Goal: Transaction & Acquisition: Purchase product/service

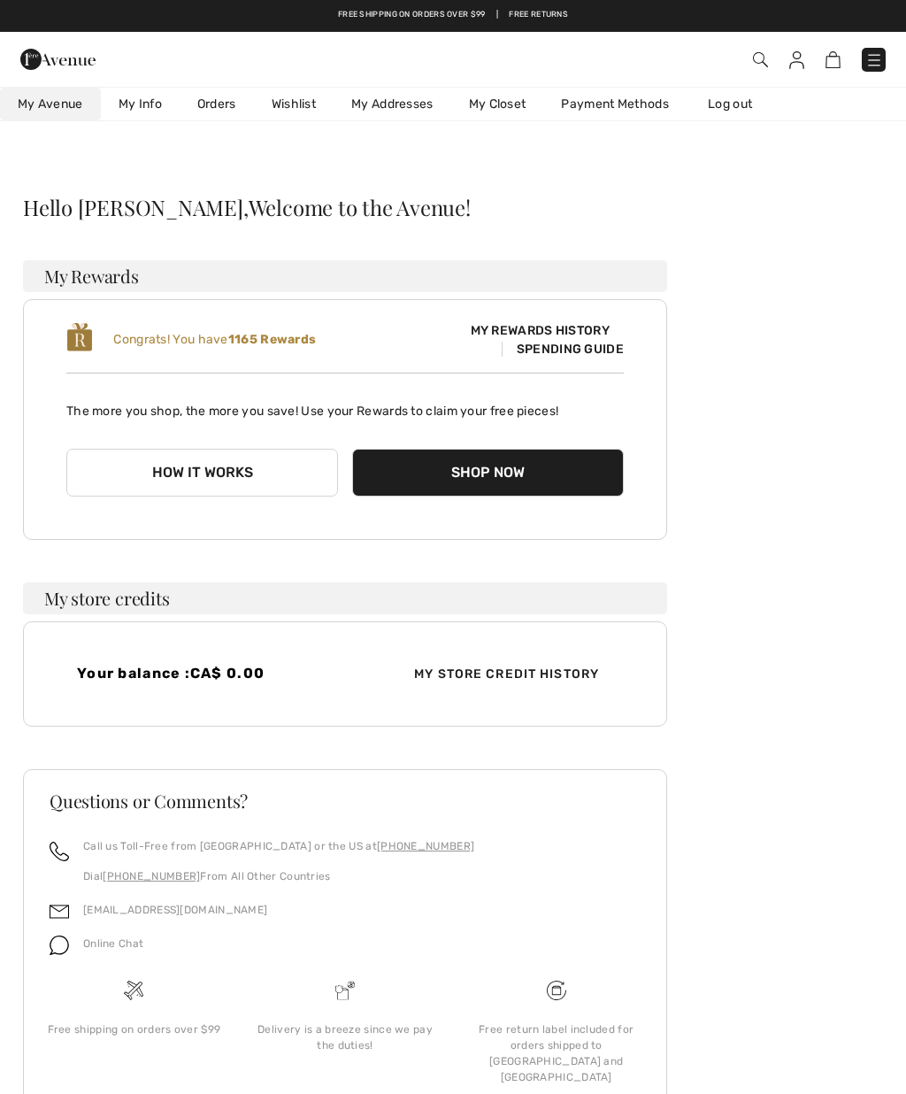
click at [749, 59] on span at bounding box center [639, 60] width 494 height 24
click at [762, 59] on img at bounding box center [760, 59] width 15 height 15
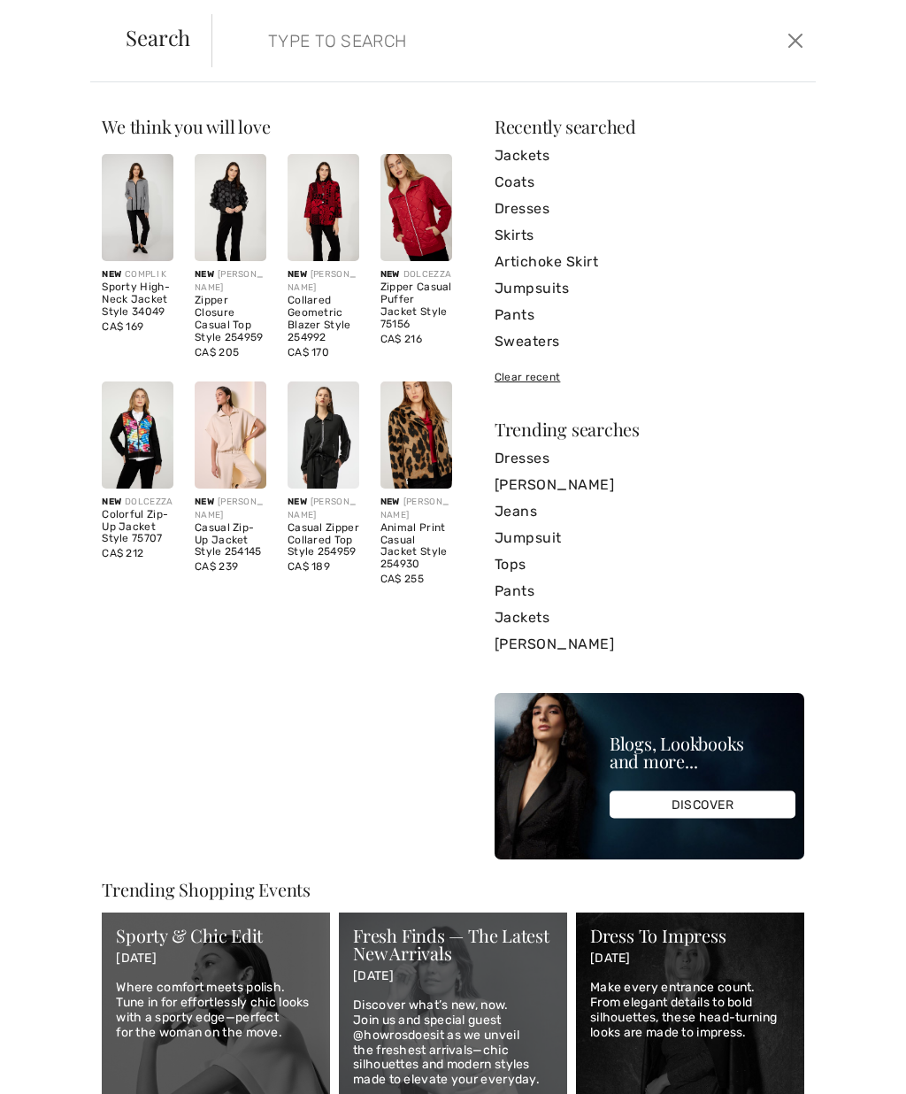
click at [404, 49] on input "search" at bounding box center [453, 40] width 396 height 53
click at [410, 58] on input "search" at bounding box center [453, 40] width 396 height 53
paste input "253079"
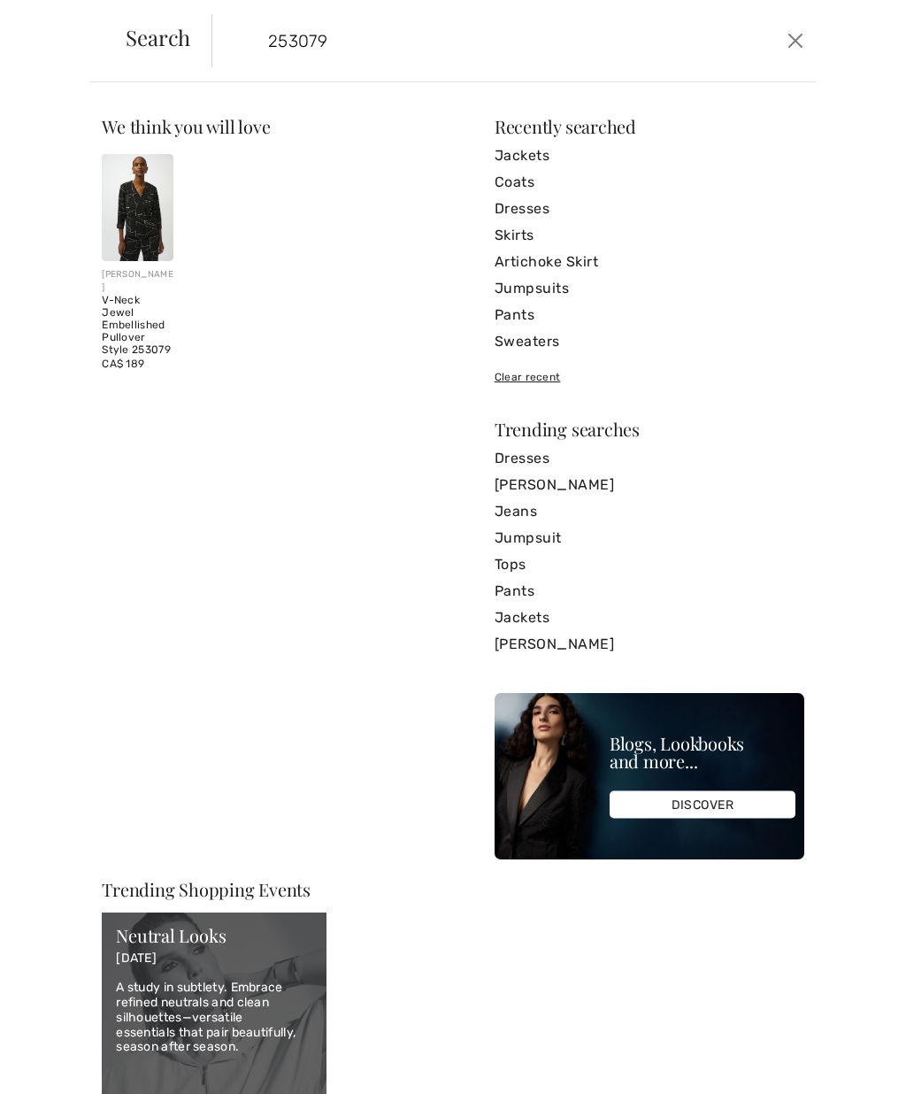
type input "253079"
click at [150, 240] on img at bounding box center [138, 207] width 72 height 107
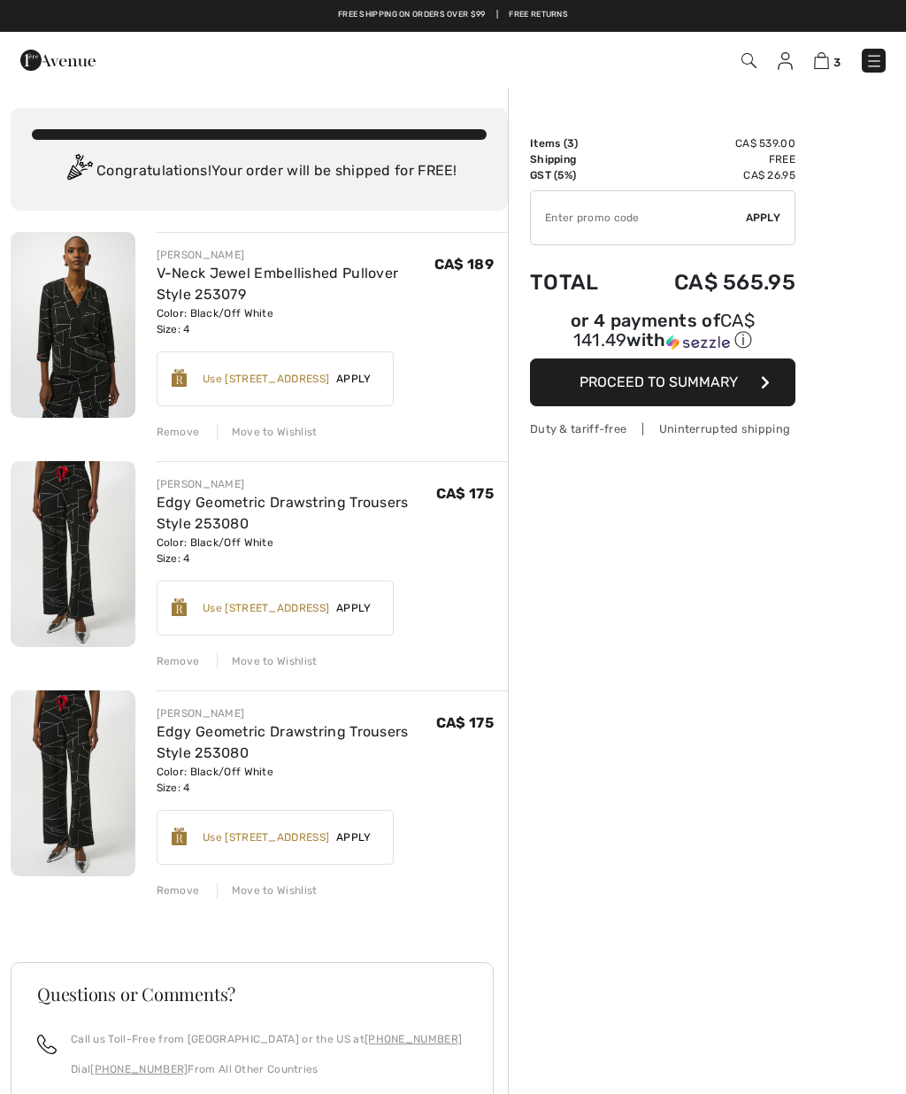
click at [176, 893] on div "Remove" at bounding box center [178, 891] width 43 height 16
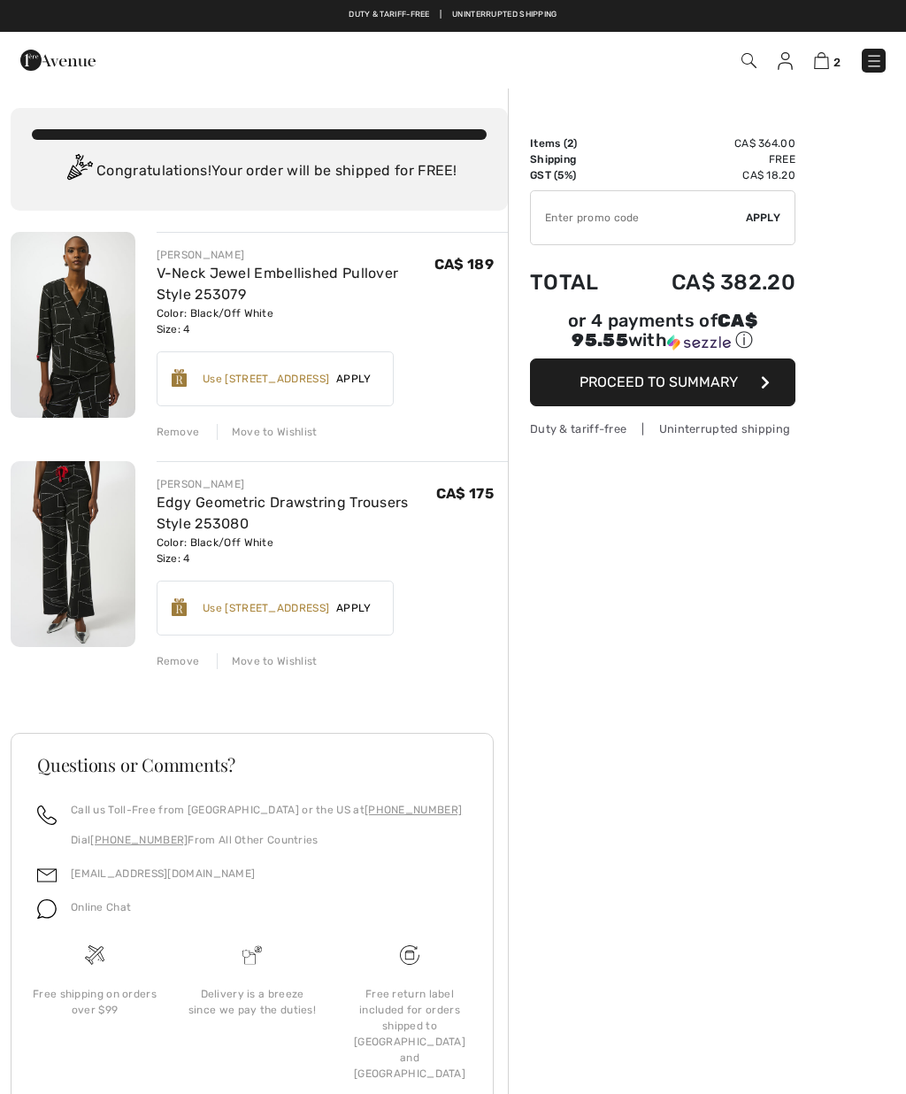
click at [789, 57] on img at bounding box center [785, 61] width 15 height 18
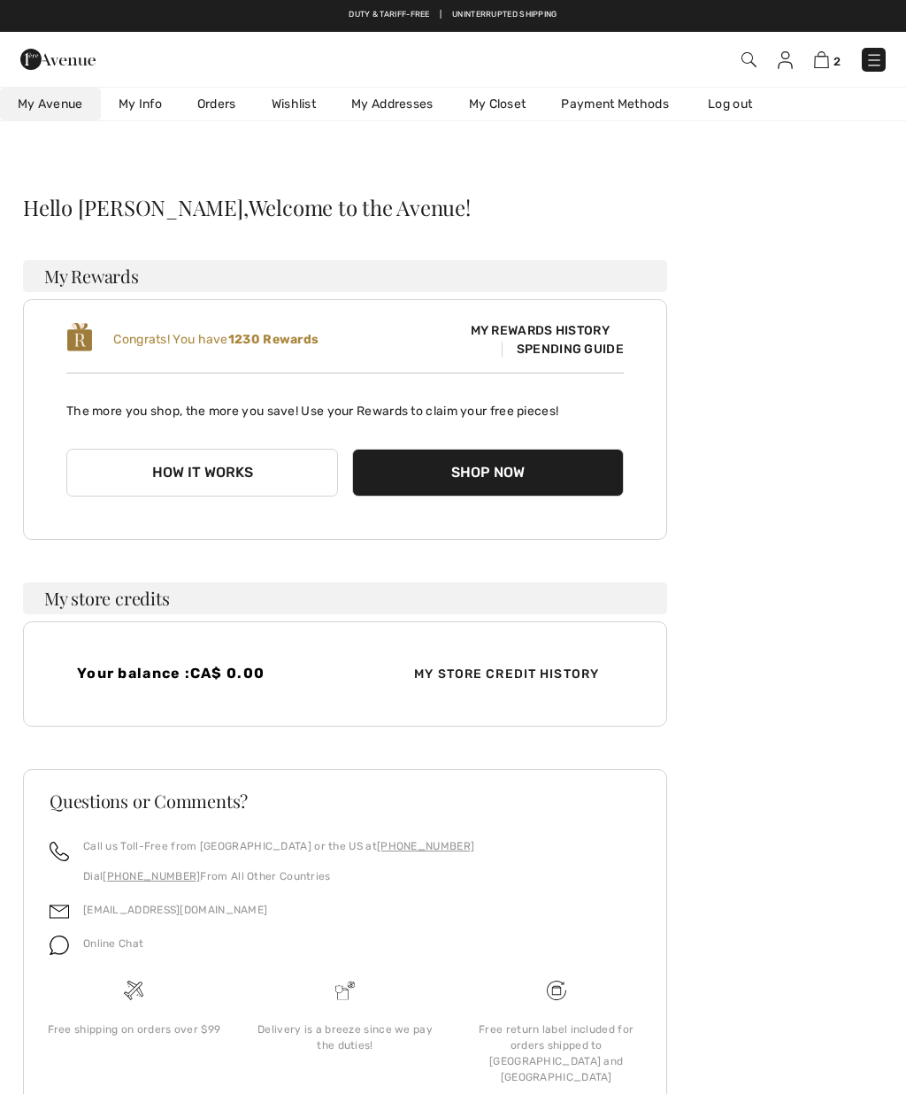
click at [753, 53] on img at bounding box center [749, 59] width 15 height 15
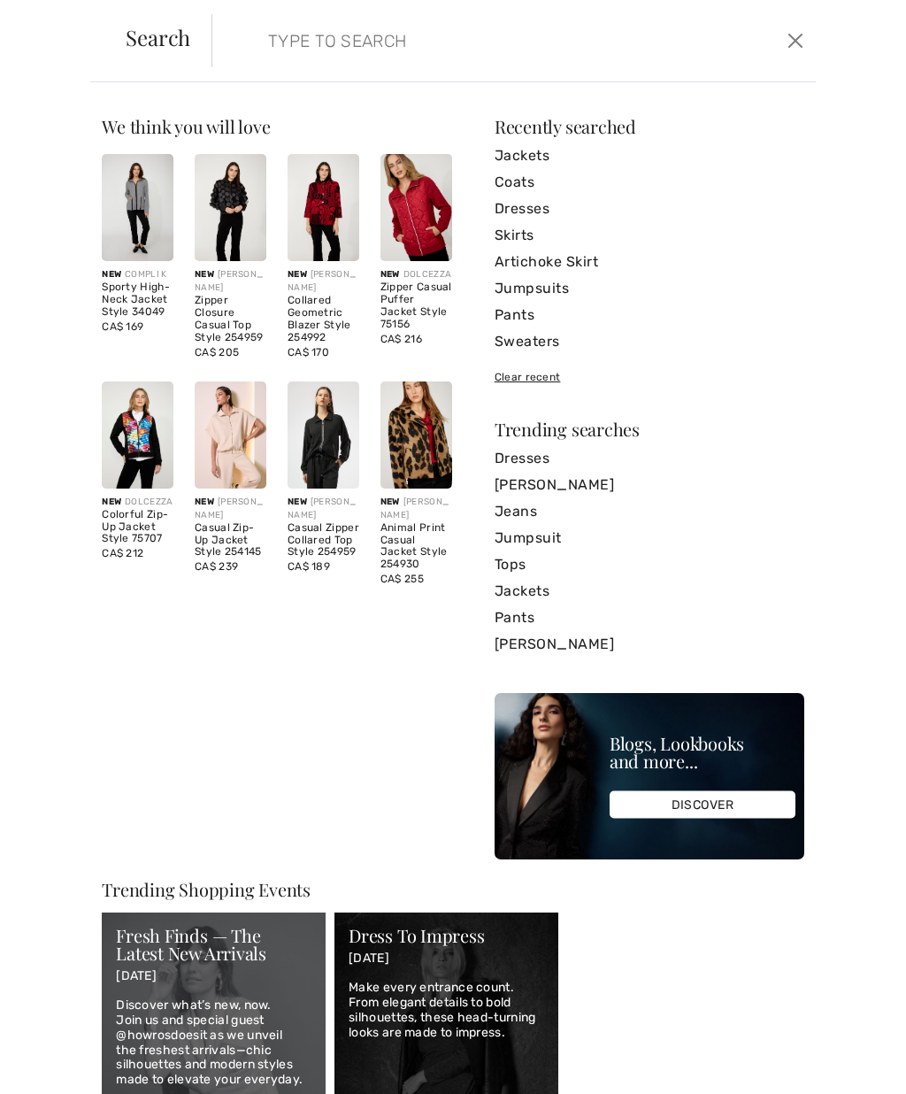
click at [312, 48] on input "search" at bounding box center [453, 40] width 396 height 53
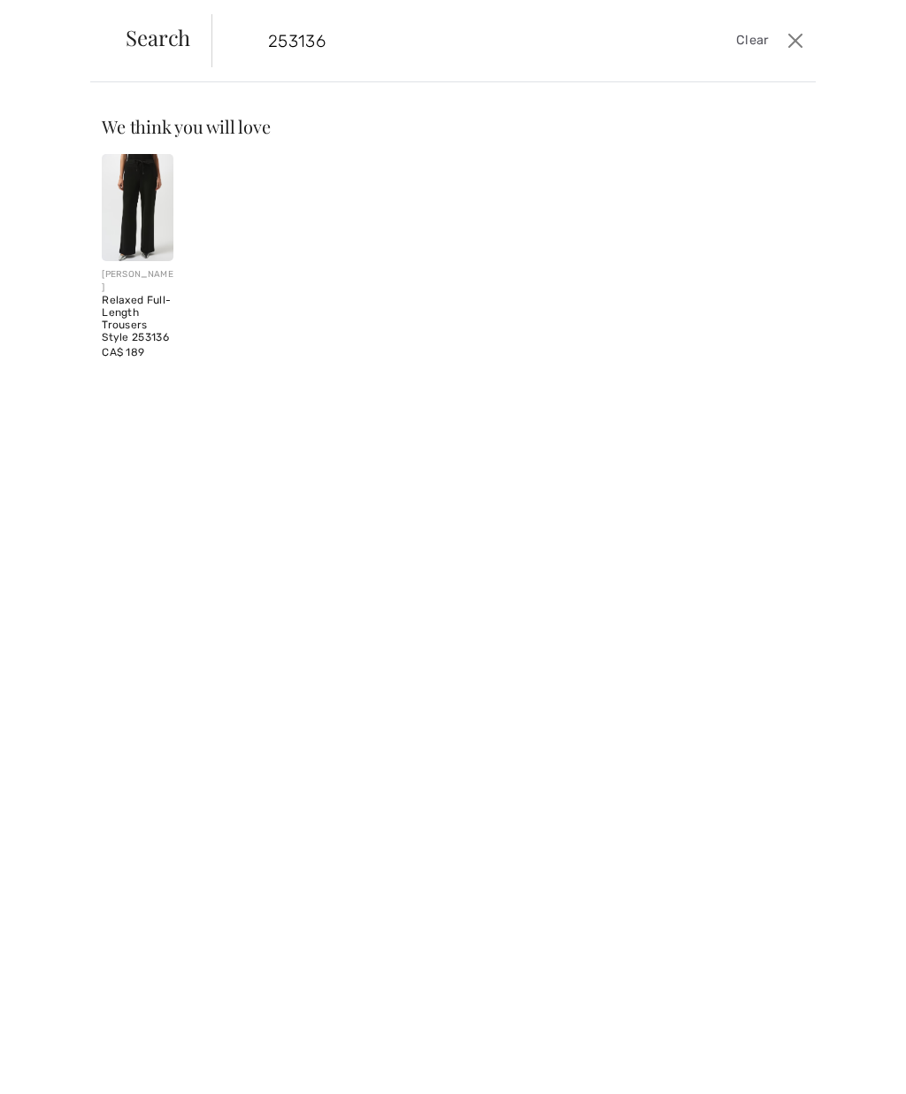
type input "253136"
click at [148, 309] on div "Relaxed Full-Length Trousers Style 253136" at bounding box center [138, 319] width 72 height 49
click at [148, 321] on div "Relaxed Full-Length Trousers Style 253136" at bounding box center [138, 319] width 72 height 49
click at [162, 230] on img at bounding box center [138, 207] width 72 height 107
click at [163, 236] on img at bounding box center [138, 207] width 72 height 107
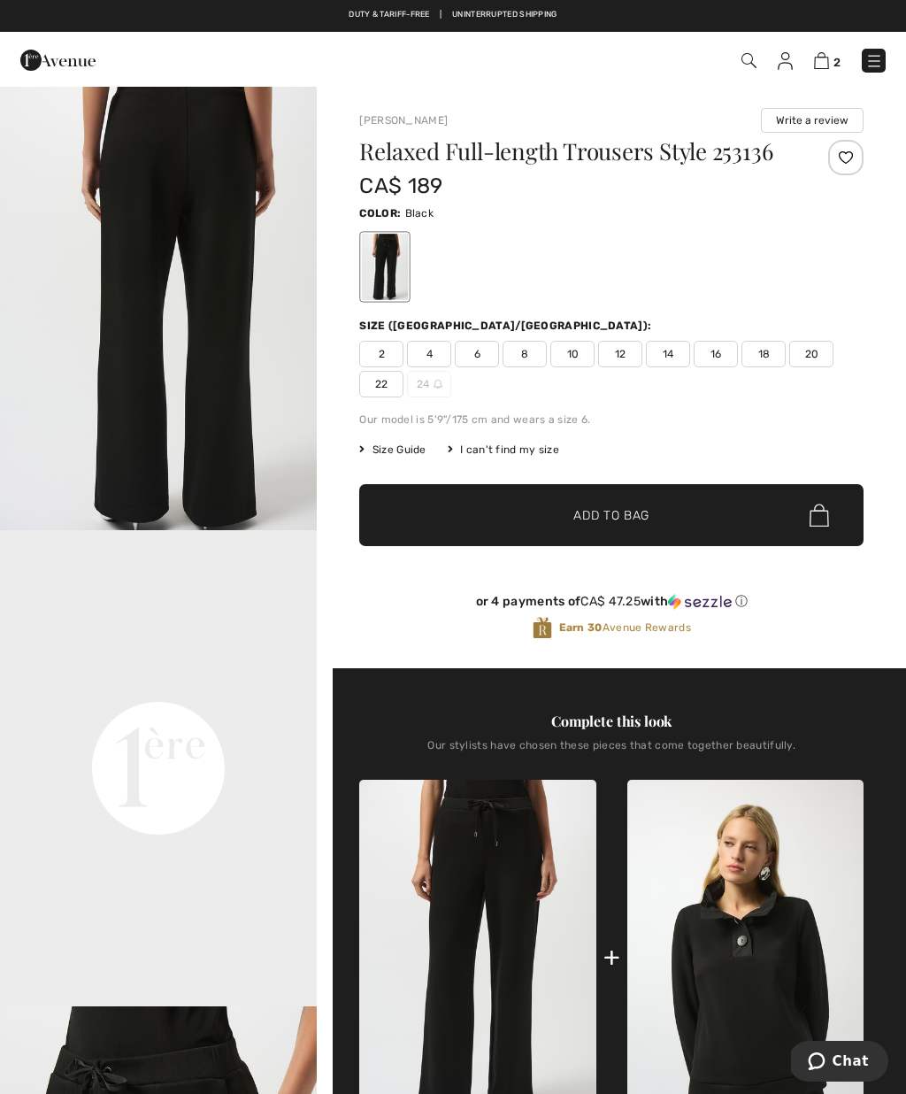
scroll to position [526, 0]
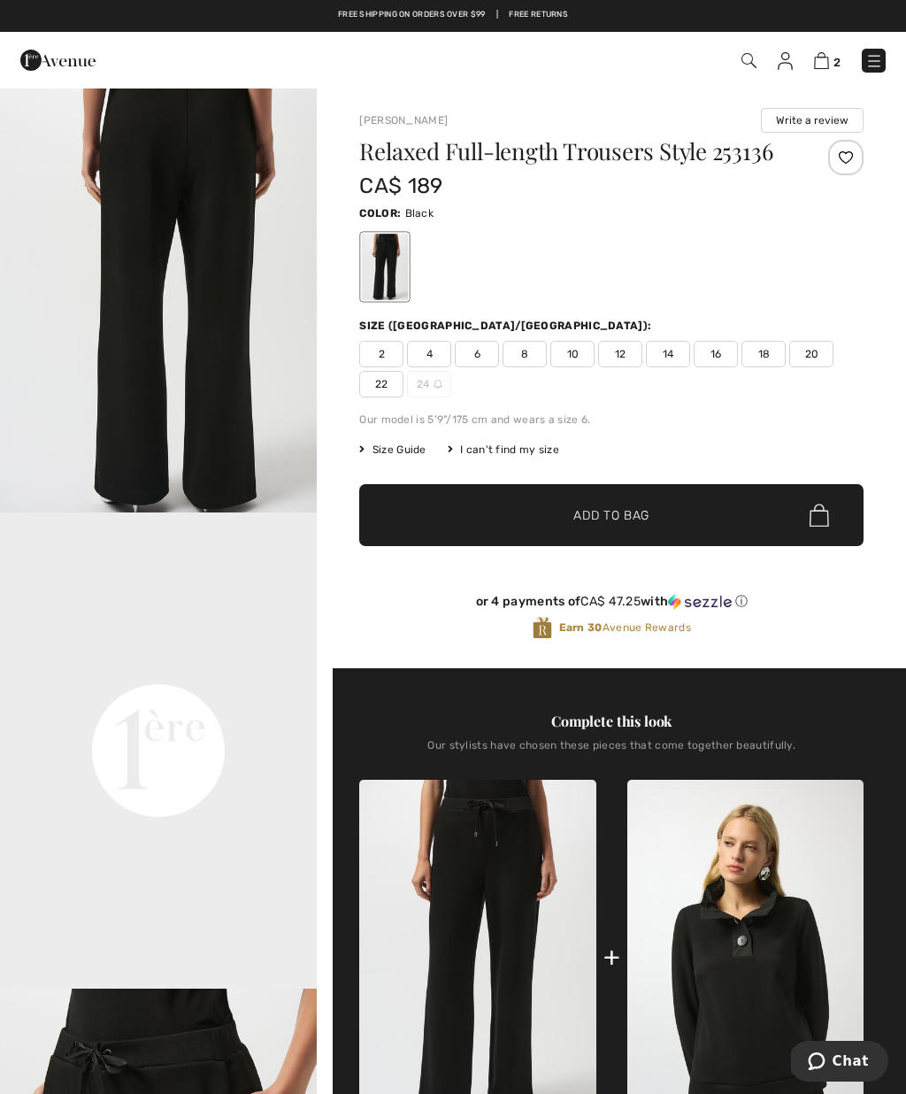
click at [435, 352] on span "4" at bounding box center [429, 354] width 44 height 27
click at [526, 508] on span "✔ Added to Bag Add to Bag" at bounding box center [611, 515] width 505 height 62
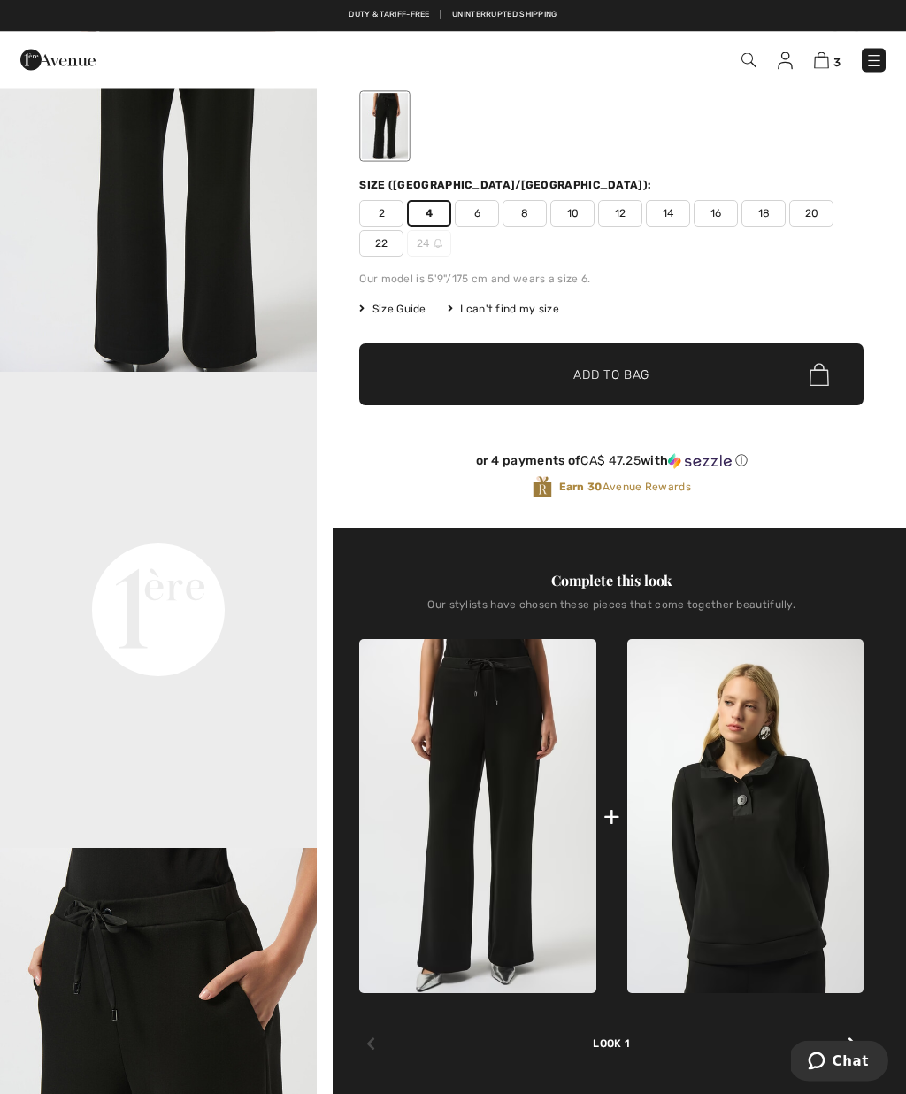
scroll to position [148, 0]
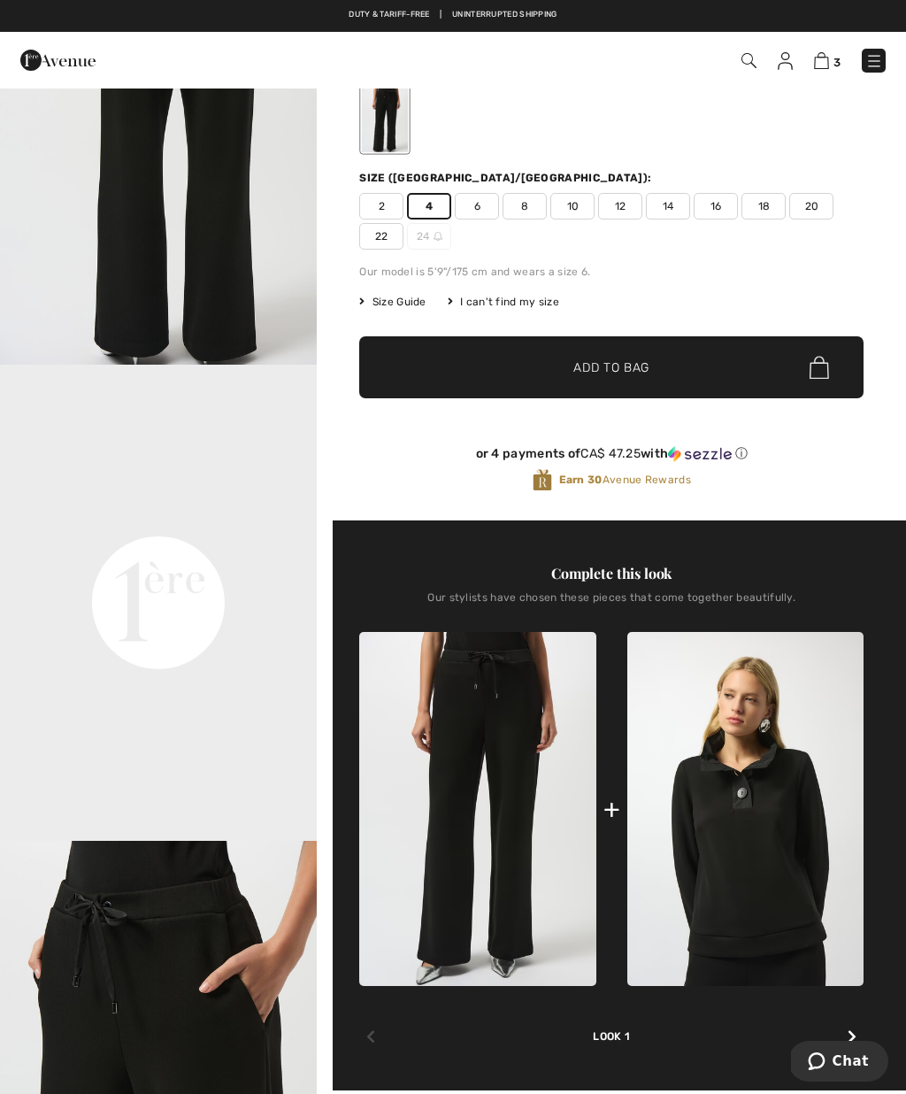
click at [760, 844] on img at bounding box center [746, 809] width 236 height 354
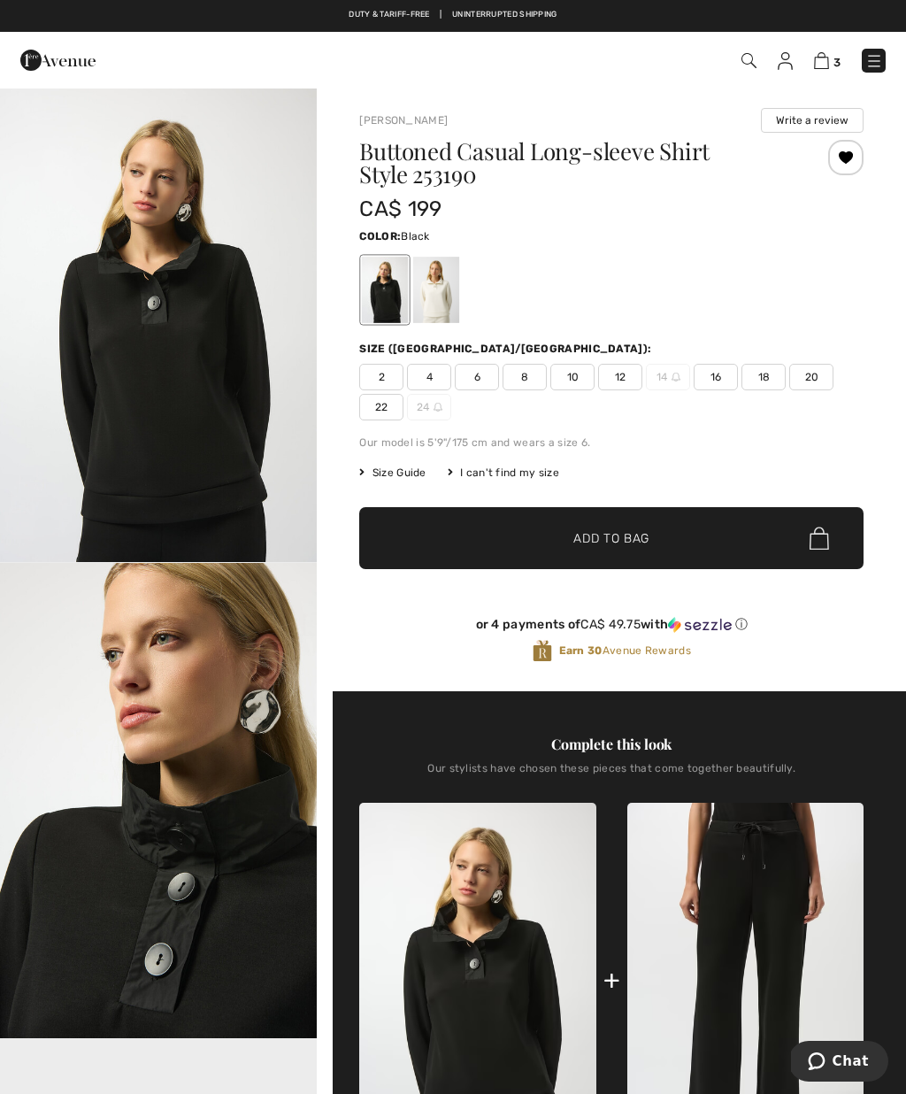
click at [428, 371] on span "4" at bounding box center [429, 377] width 44 height 27
click at [531, 536] on span "✔ Added to Bag" at bounding box center [585, 538] width 108 height 19
click at [444, 301] on div at bounding box center [436, 290] width 46 height 66
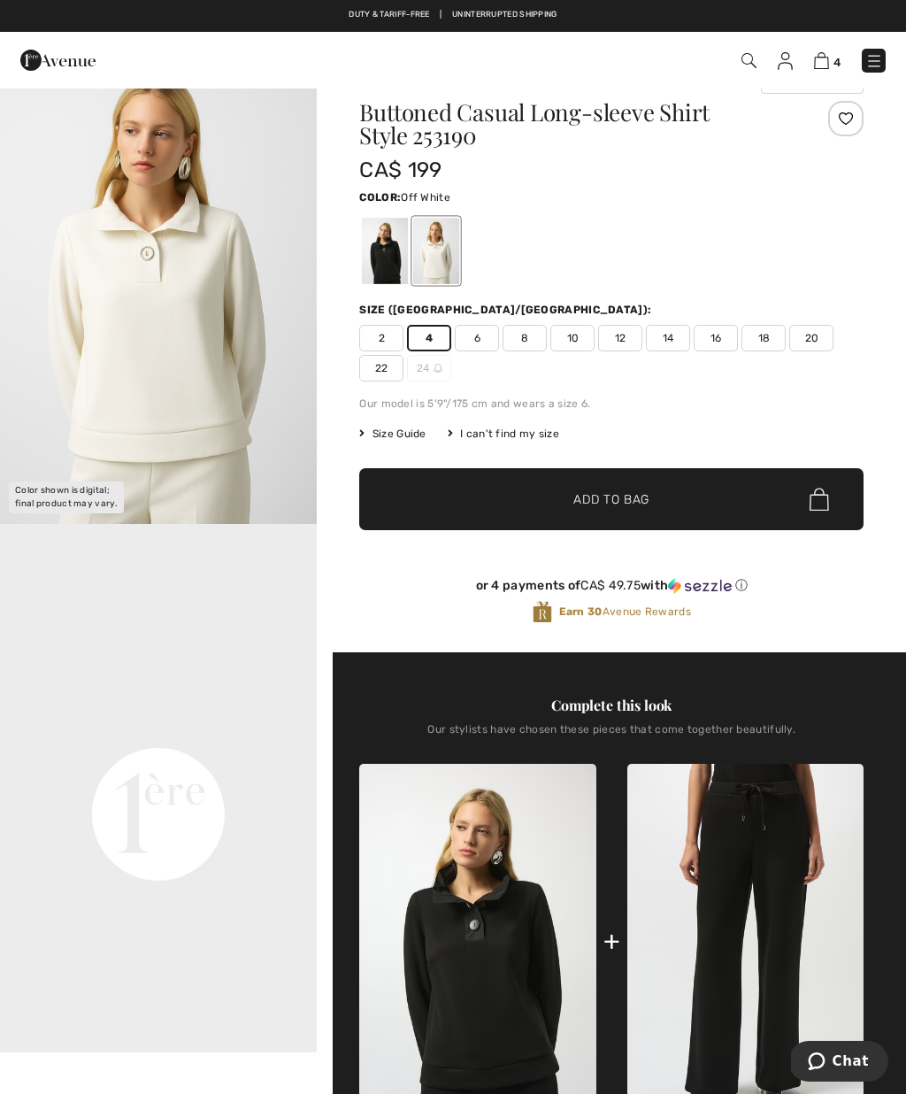
scroll to position [58, 0]
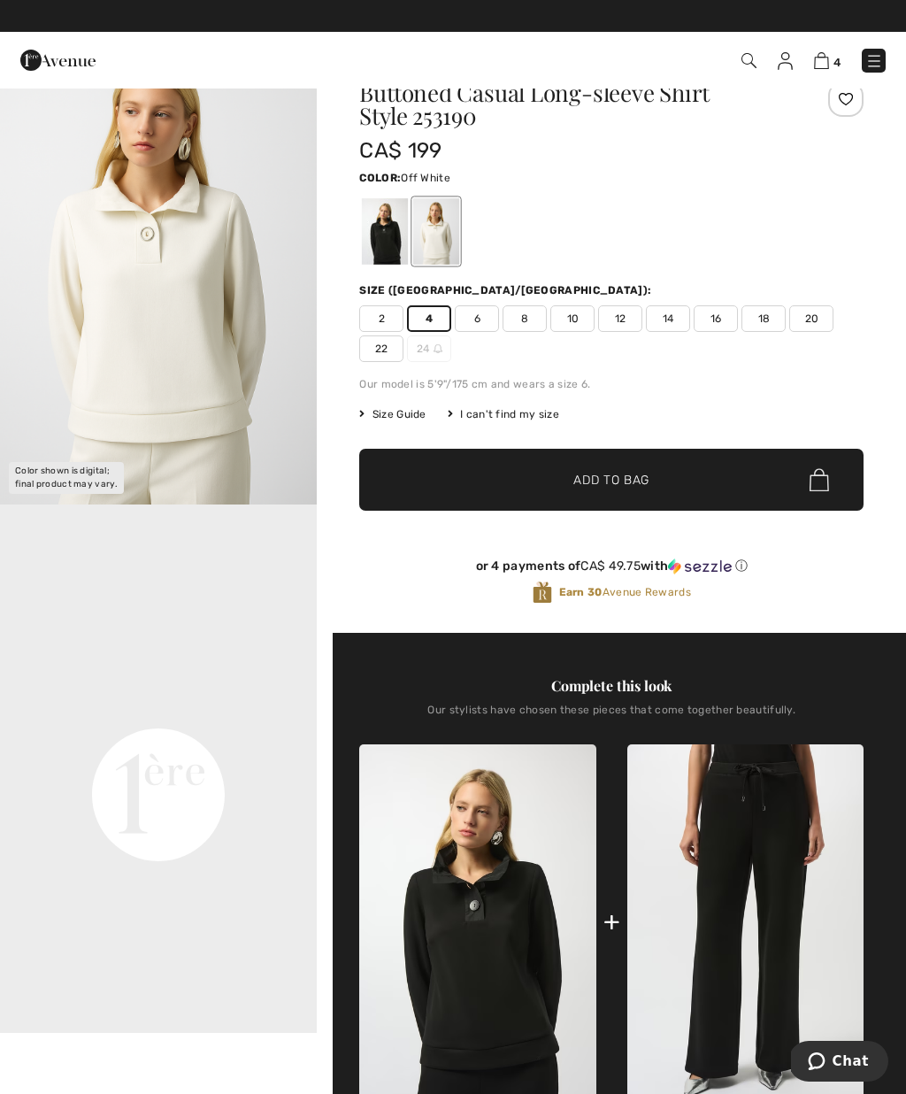
click at [594, 471] on span "Add to Bag" at bounding box center [612, 480] width 76 height 19
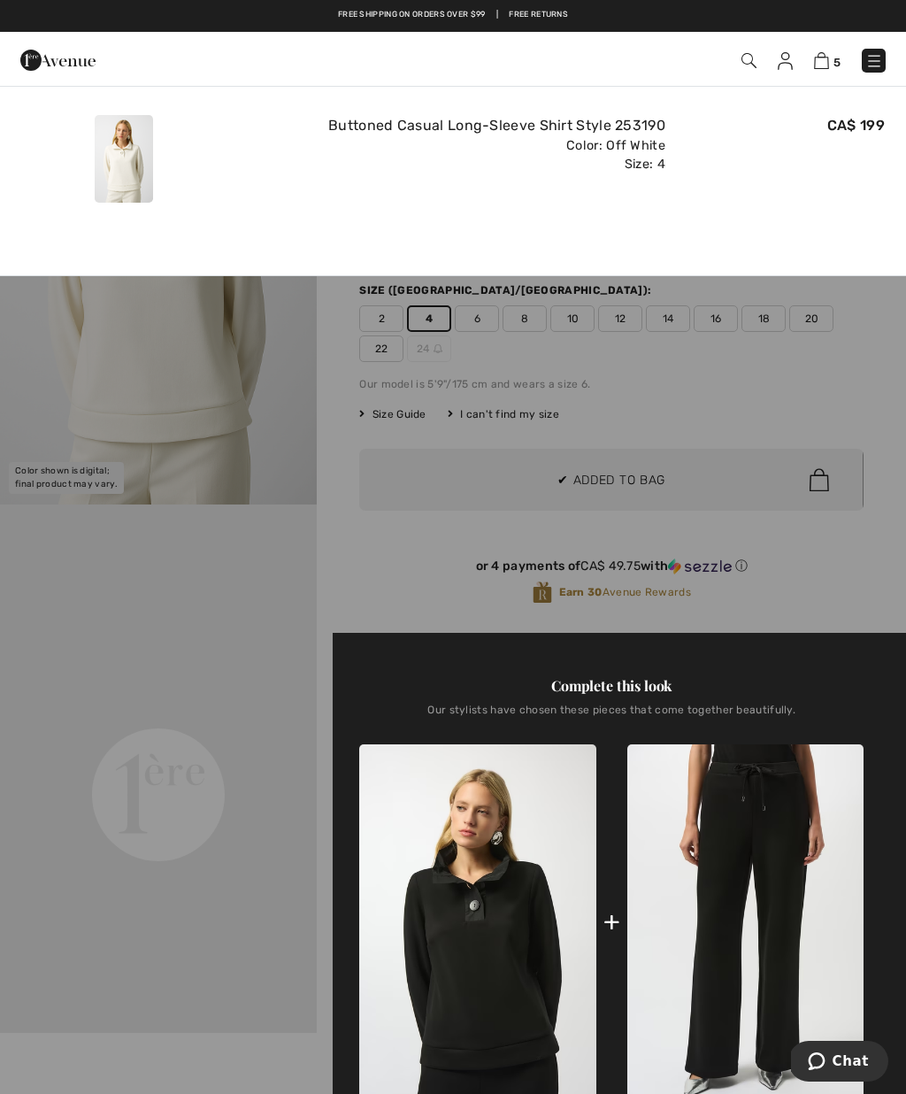
scroll to position [0, 0]
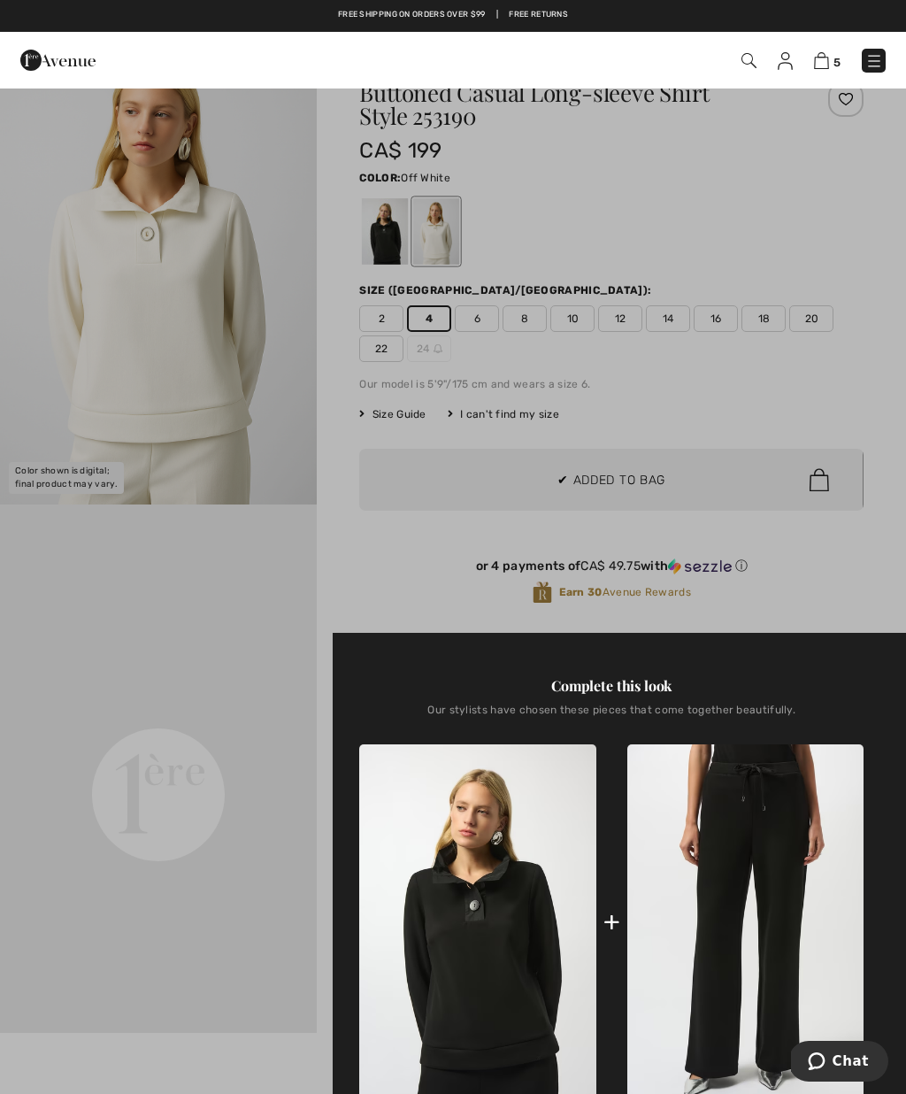
click at [724, 833] on img at bounding box center [746, 921] width 236 height 354
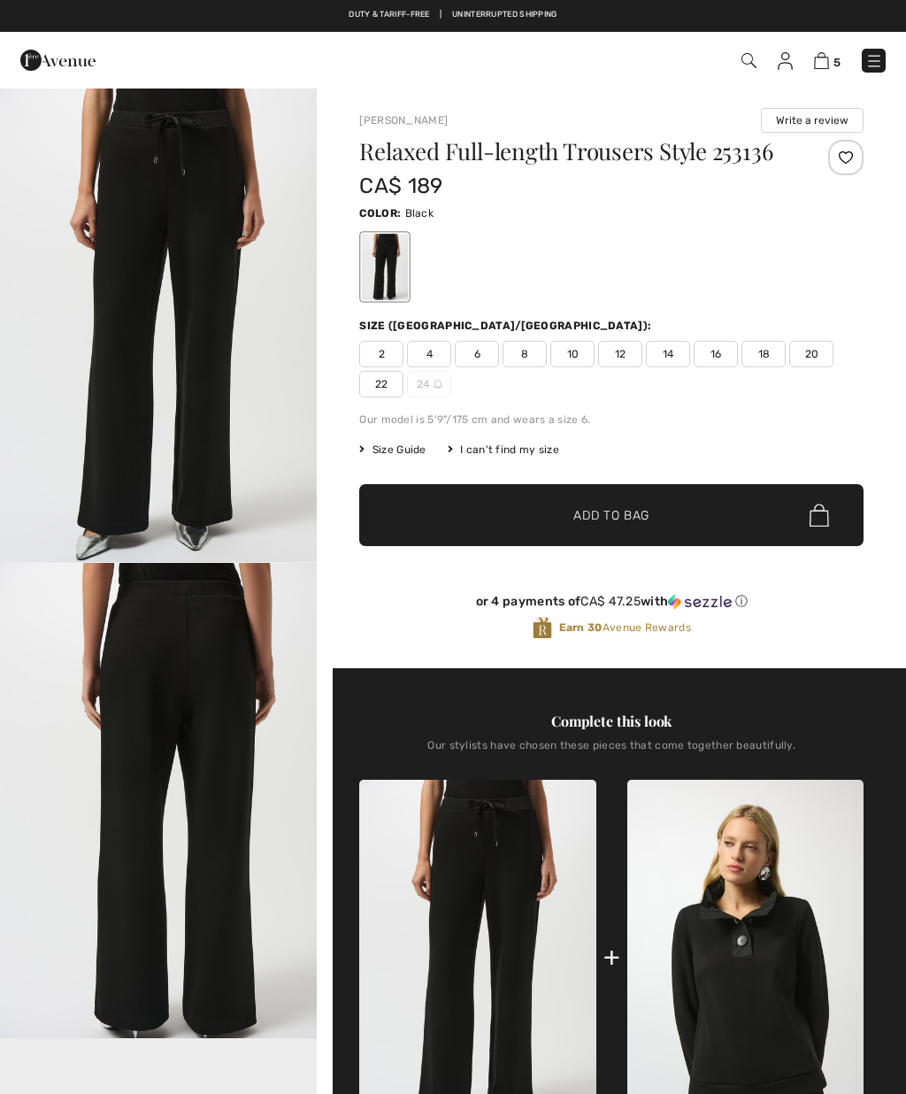
checkbox input "true"
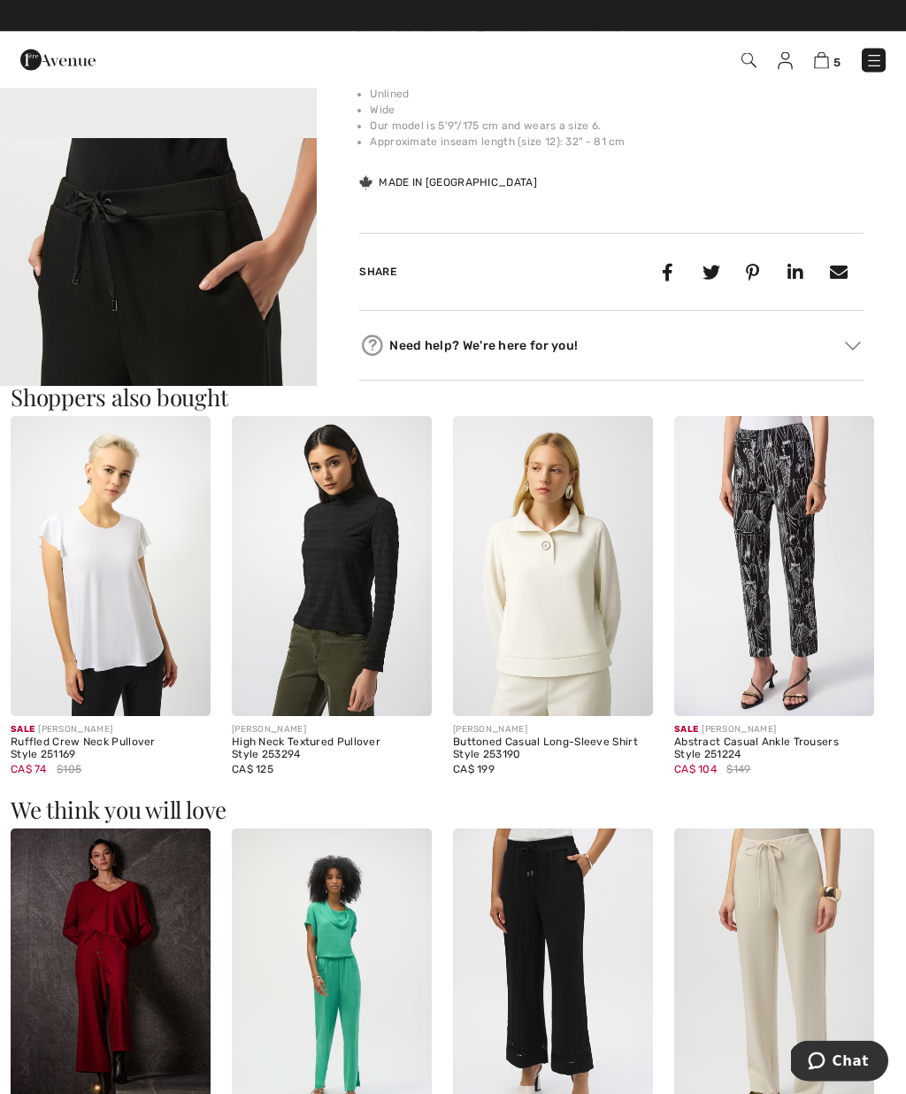
scroll to position [1377, 0]
click at [821, 68] on img at bounding box center [821, 60] width 15 height 17
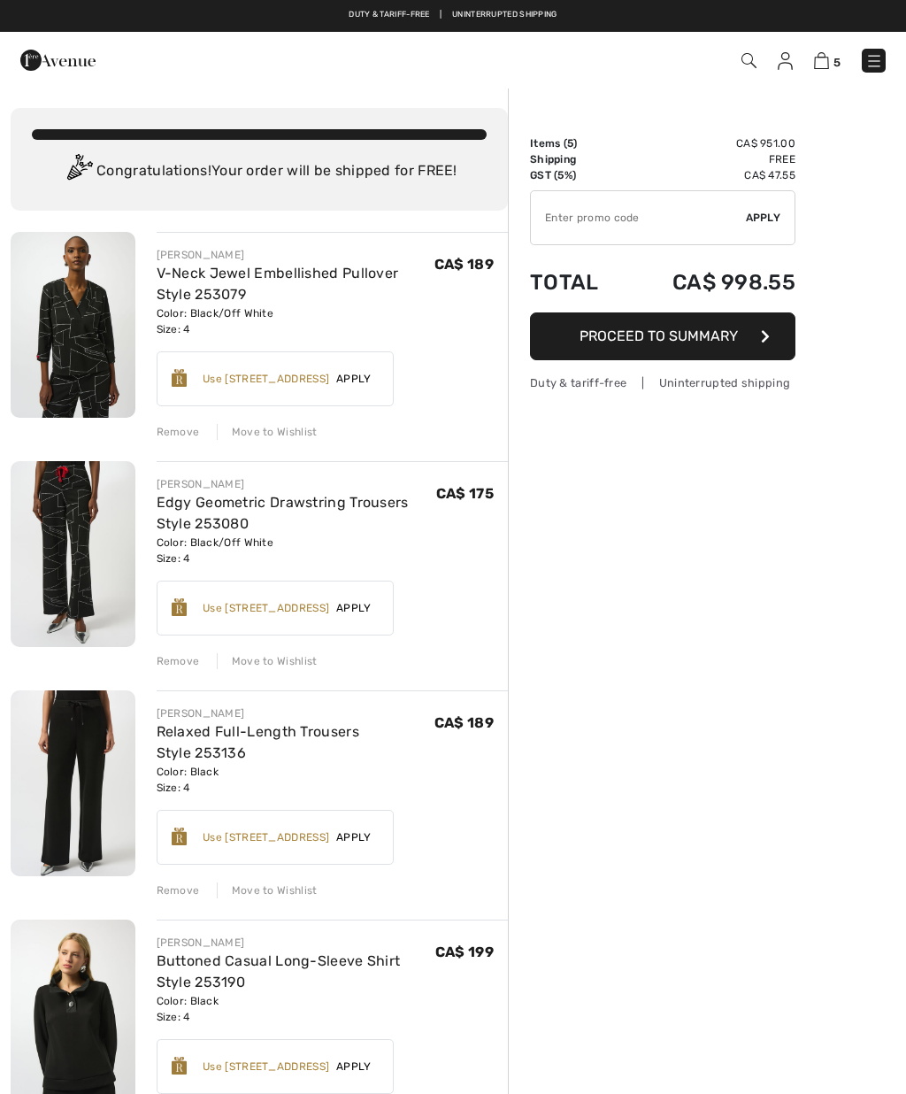
checkbox input "true"
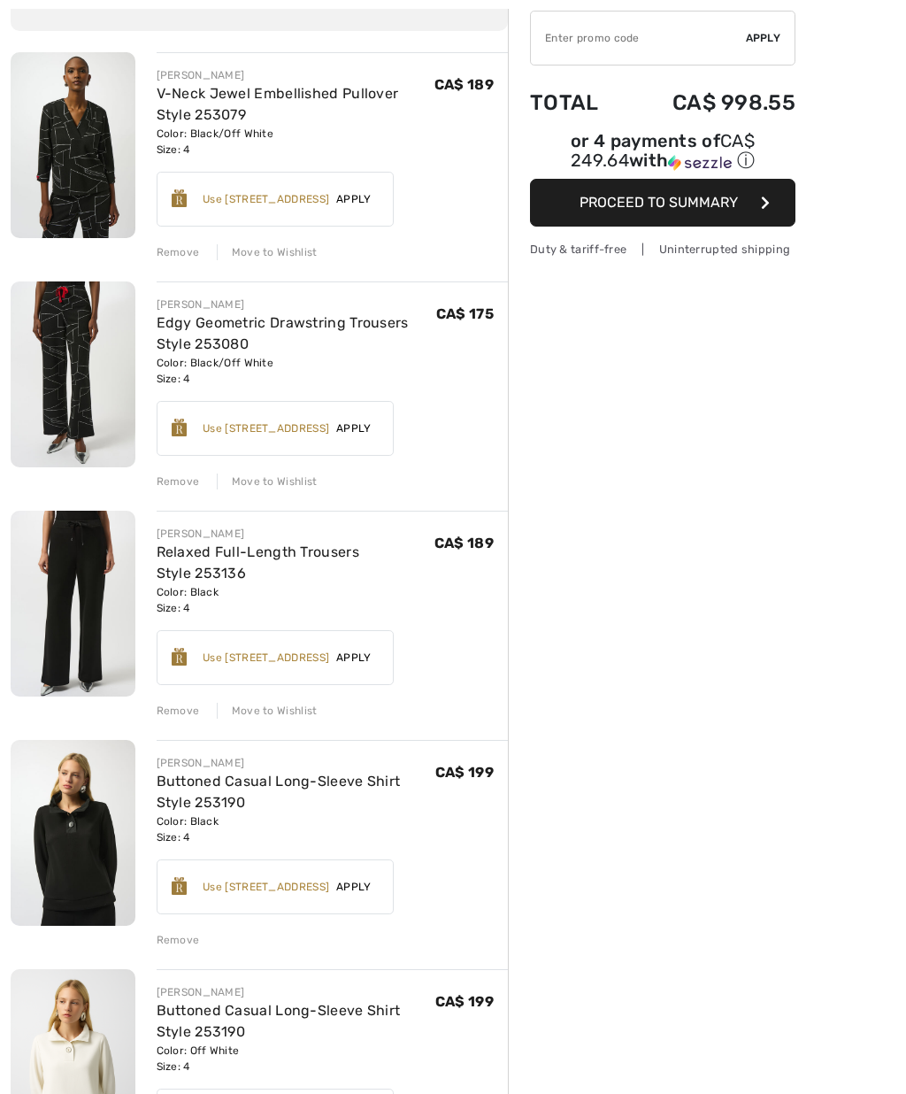
scroll to position [194, 0]
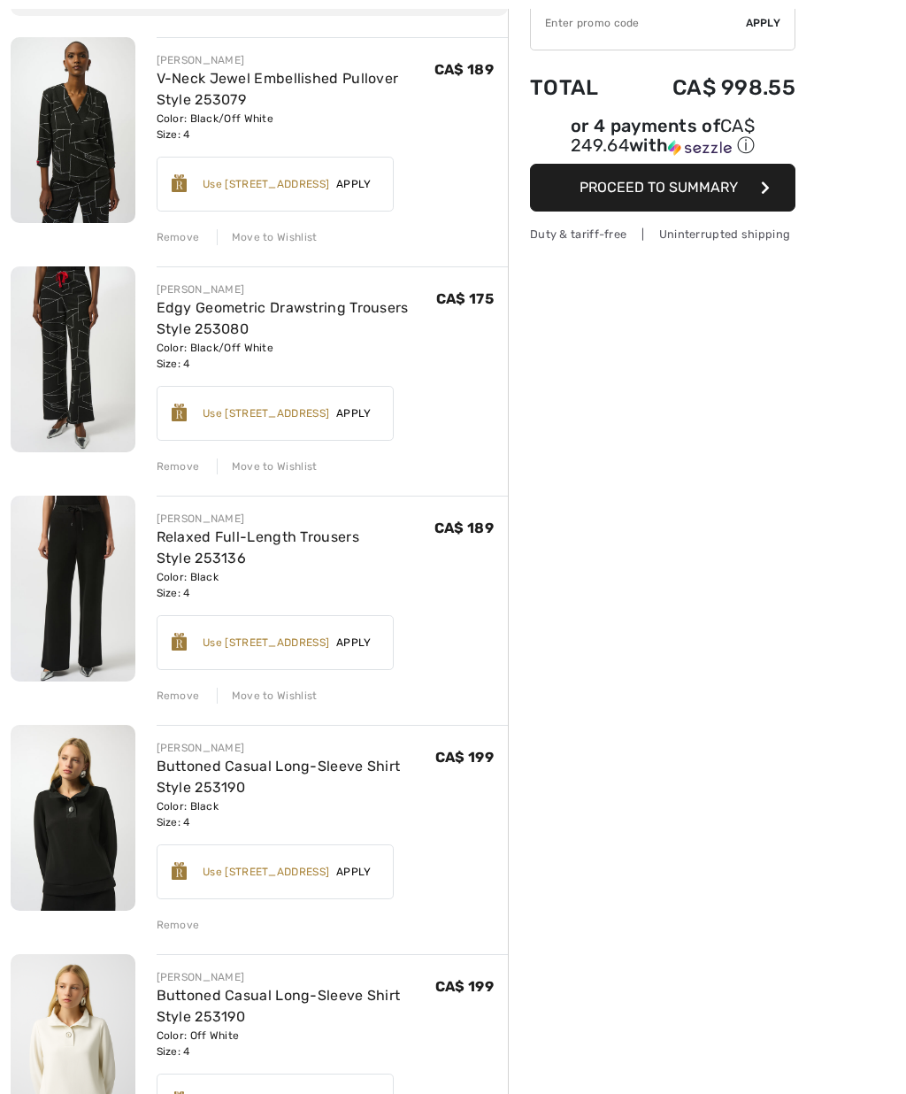
click at [333, 524] on div "[PERSON_NAME]" at bounding box center [296, 520] width 278 height 16
click at [320, 544] on link "Relaxed Full-Length Trousers Style 253136" at bounding box center [258, 547] width 203 height 38
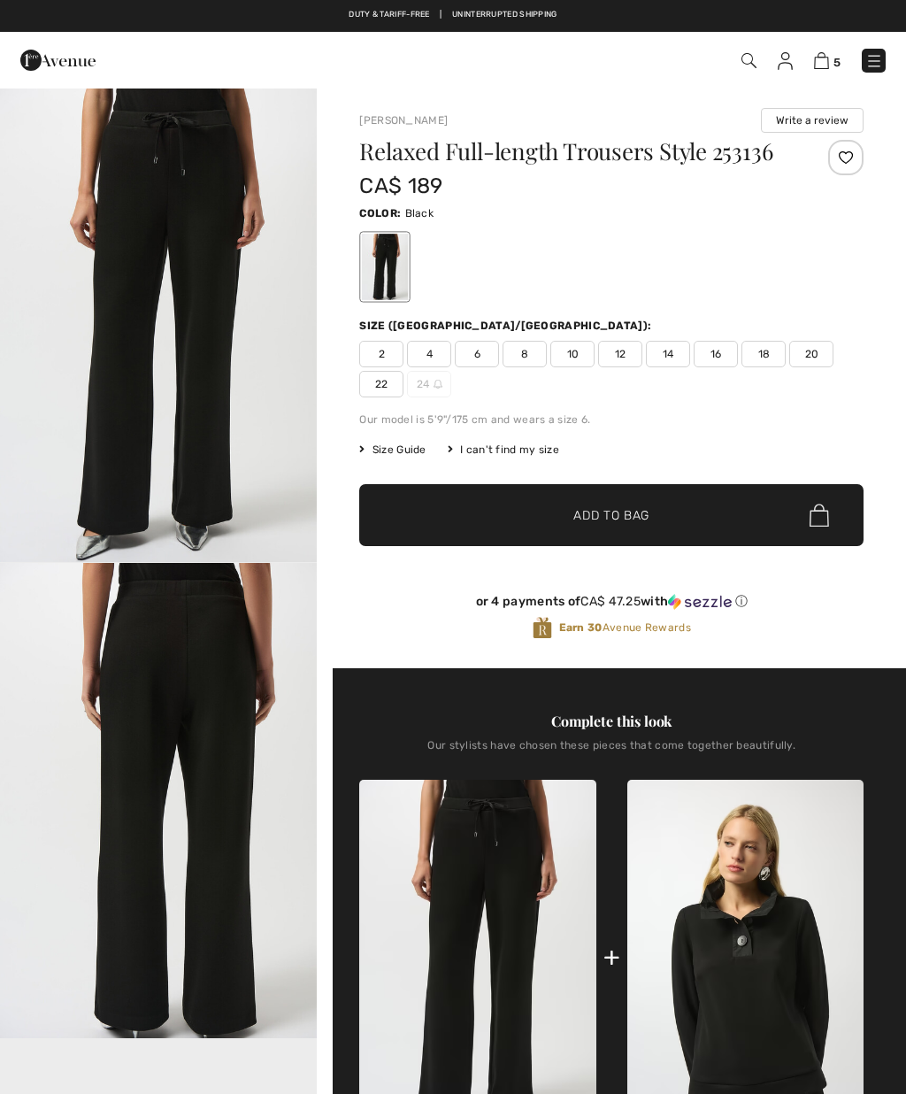
checkbox input "true"
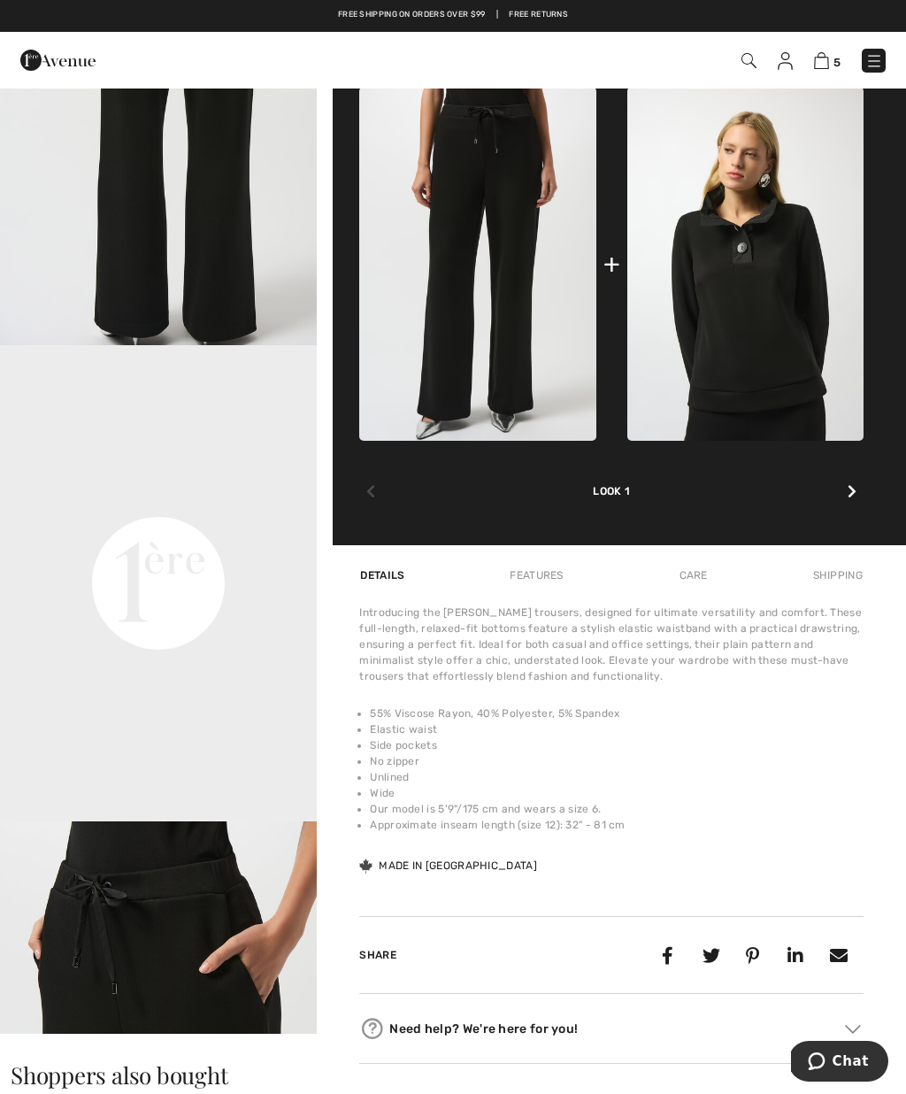
scroll to position [1454, 0]
